Goal: Find specific page/section: Find specific page/section

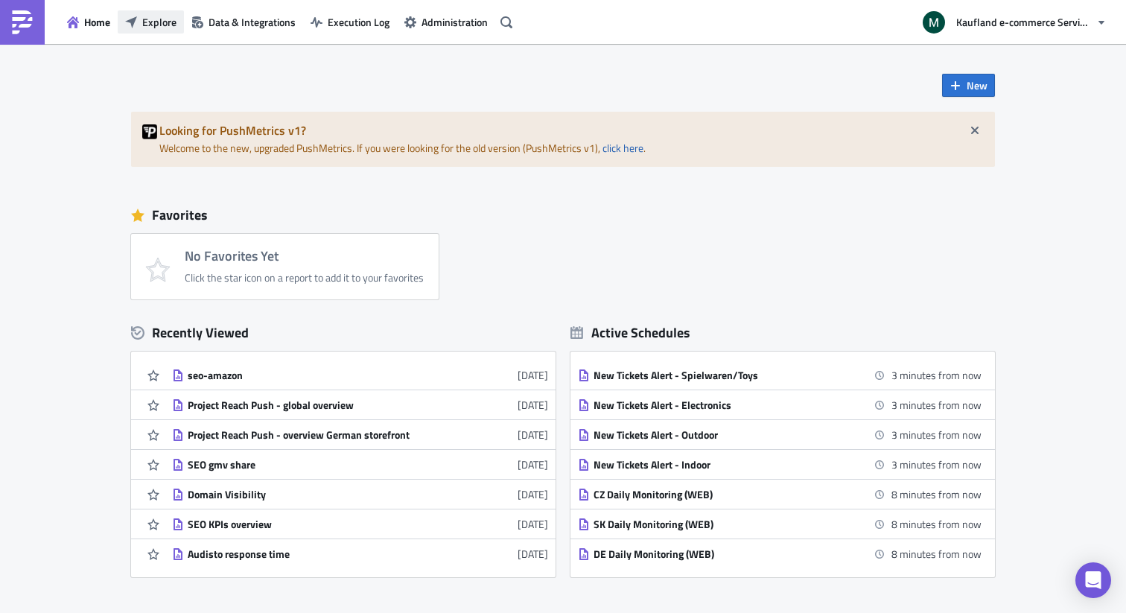
click at [141, 22] on button "Explore" at bounding box center [151, 21] width 66 height 23
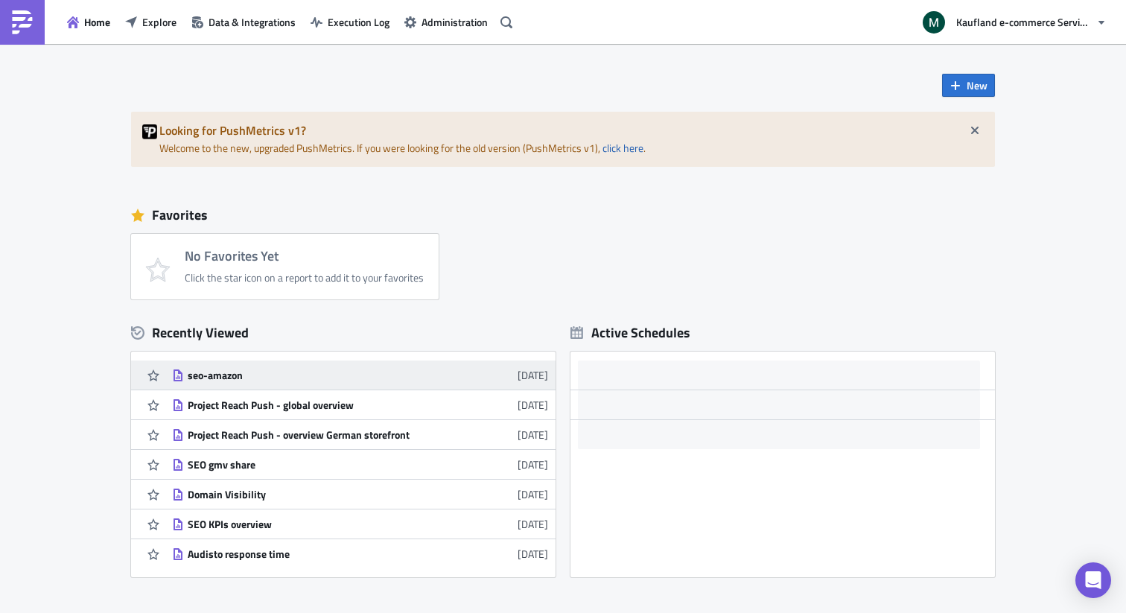
click at [252, 370] on div "seo-amazon" at bounding box center [318, 375] width 261 height 13
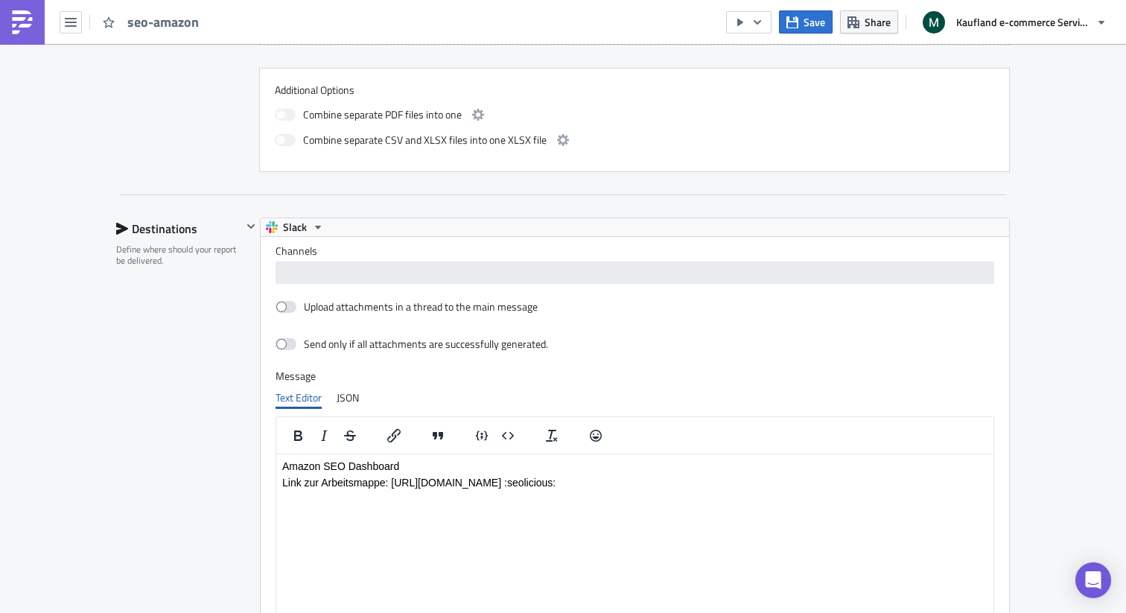
scroll to position [1170, 0]
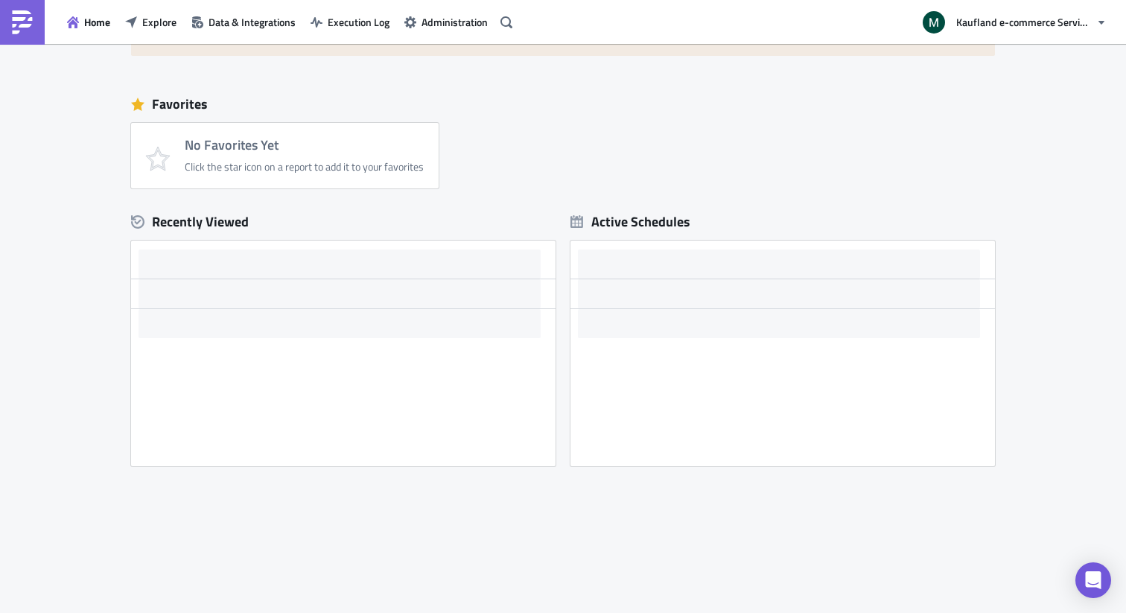
scroll to position [111, 0]
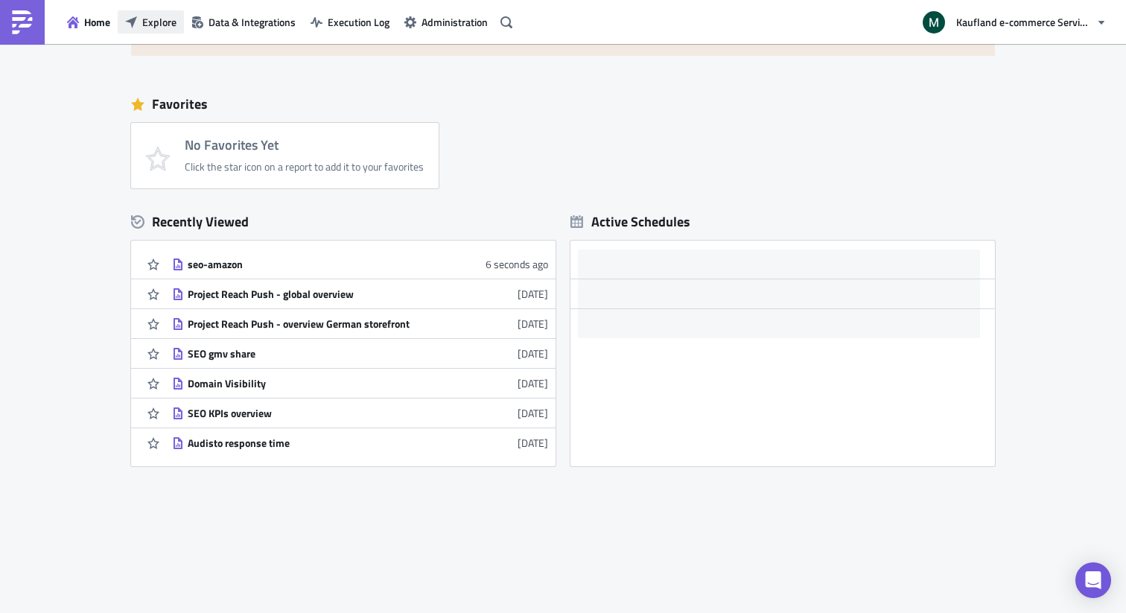
click at [165, 25] on span "Explore" at bounding box center [159, 22] width 34 height 16
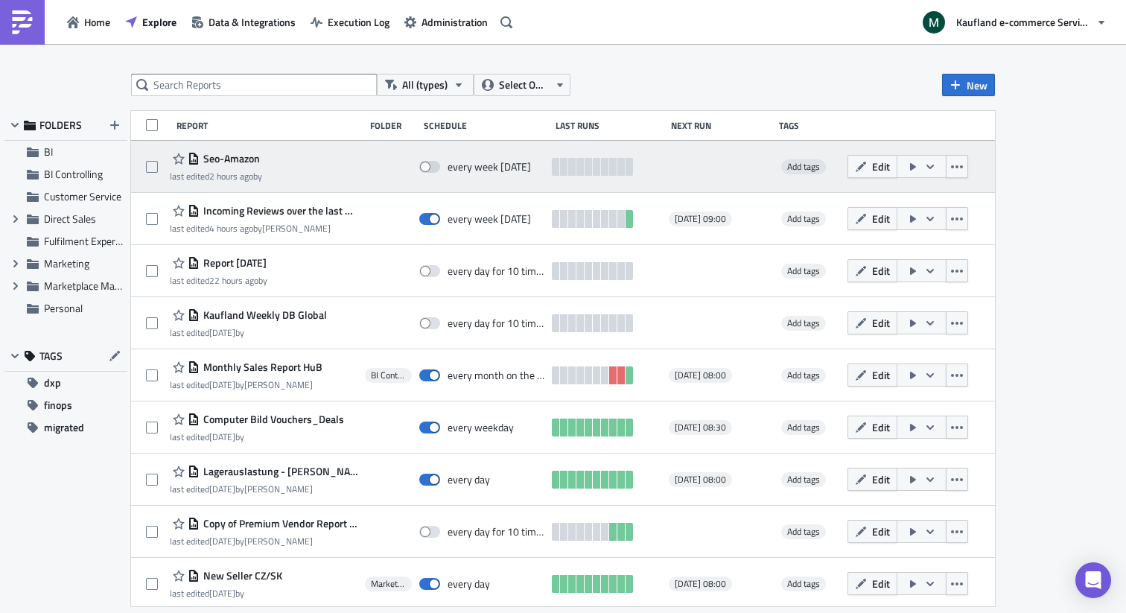
click at [231, 174] on time "2 hours ago" at bounding box center [231, 176] width 44 height 14
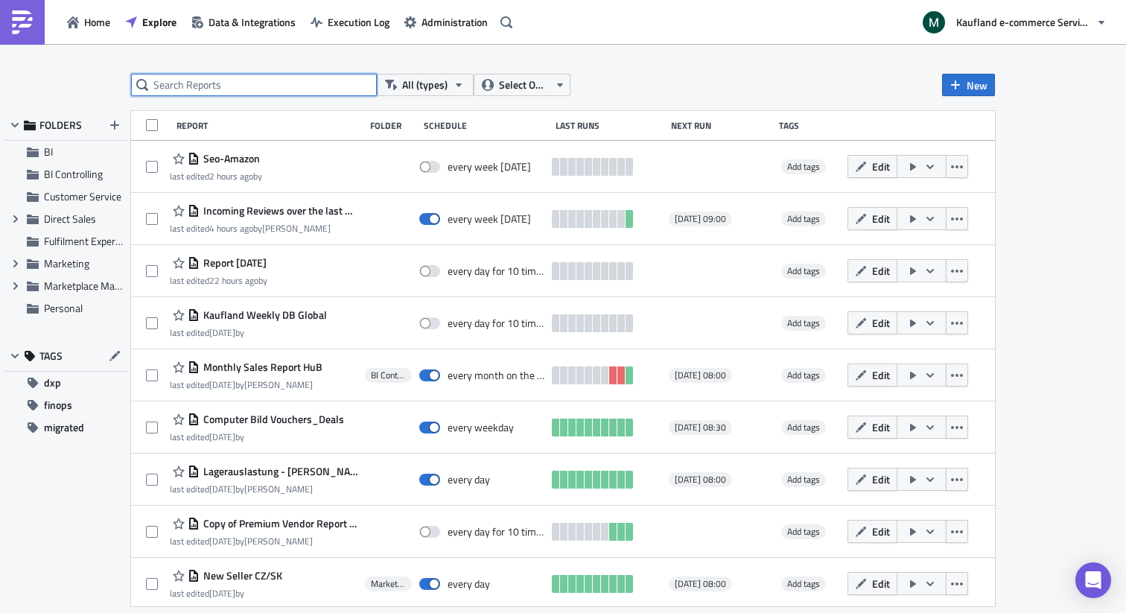
click at [237, 84] on input "text" at bounding box center [254, 85] width 246 height 22
type input "amazon"
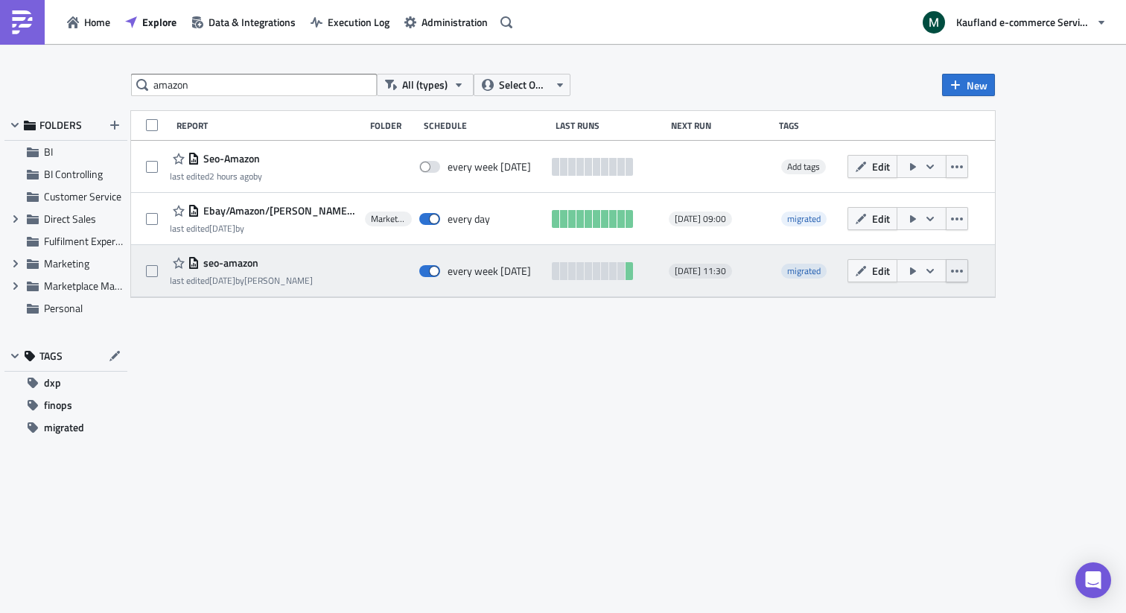
click at [947, 267] on button "button" at bounding box center [957, 270] width 22 height 23
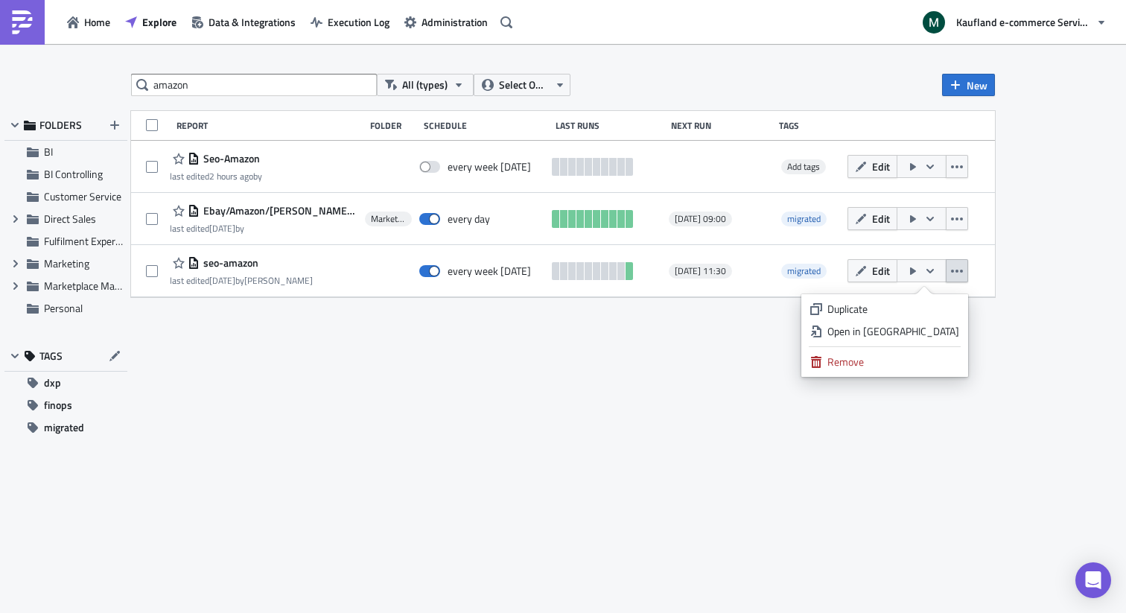
click at [714, 466] on div "amazon All (types) Select Owner New FOLDERS BI BI Controlling Customer Service …" at bounding box center [563, 330] width 894 height 512
